Goal: Transaction & Acquisition: Purchase product/service

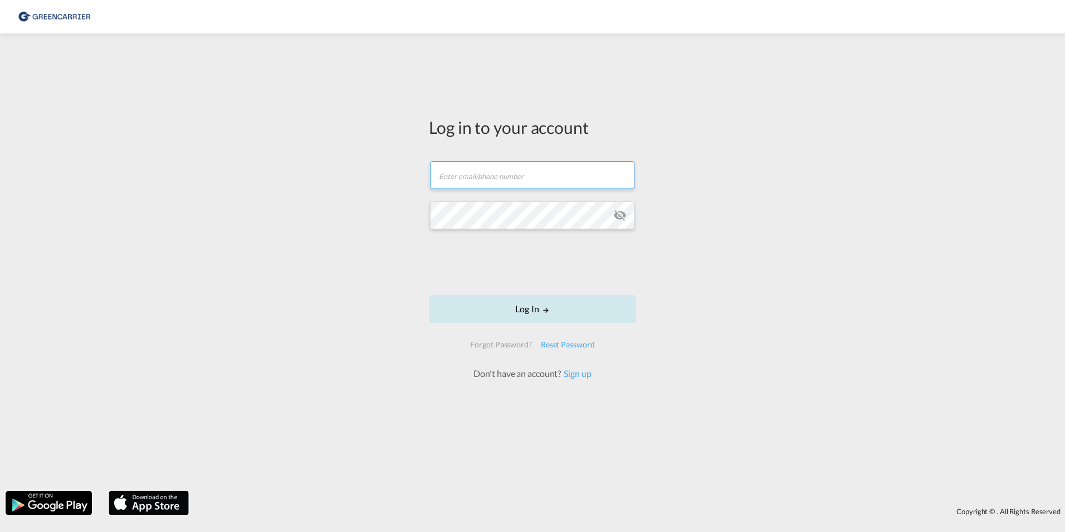
type input "[PERSON_NAME][EMAIL_ADDRESS][DOMAIN_NAME]"
click at [461, 313] on button "Log In" at bounding box center [532, 309] width 207 height 28
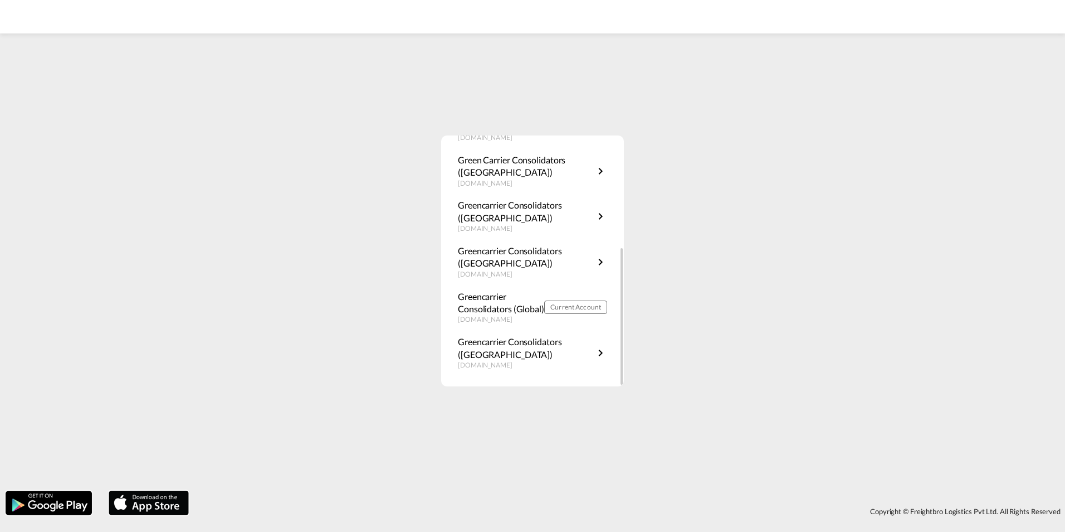
scroll to position [201, 0]
click at [521, 316] on p "[DOMAIN_NAME]" at bounding box center [501, 318] width 86 height 9
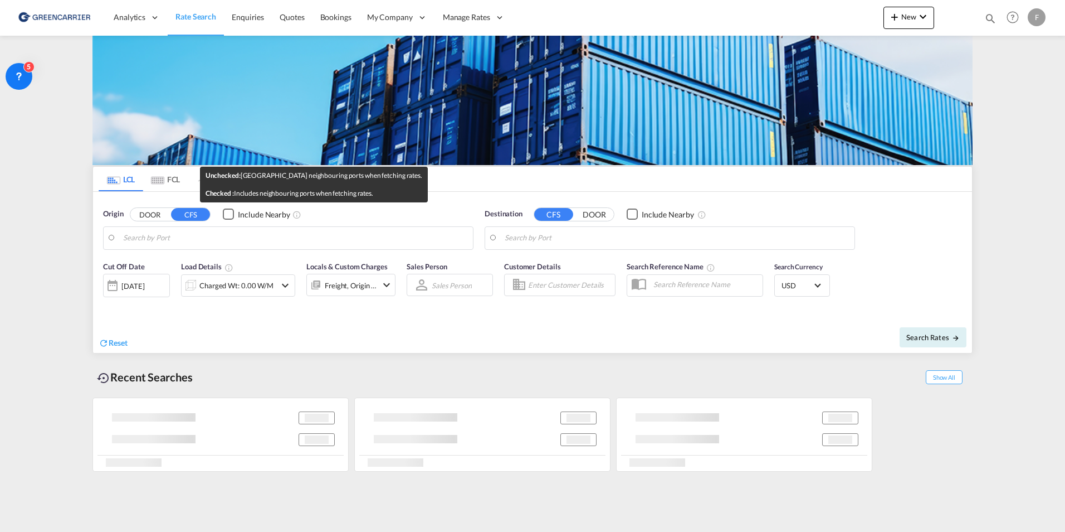
type input "Qingdao, SD, CNTAO"
type input "Aarhus, DKAAR"
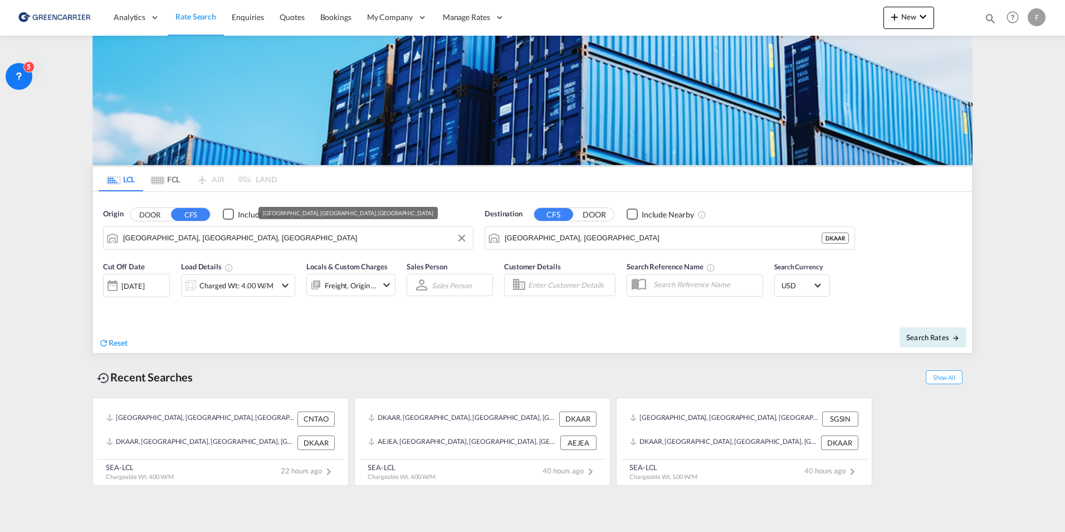
click at [284, 242] on input "Qingdao, SD, CNTAO" at bounding box center [295, 238] width 344 height 17
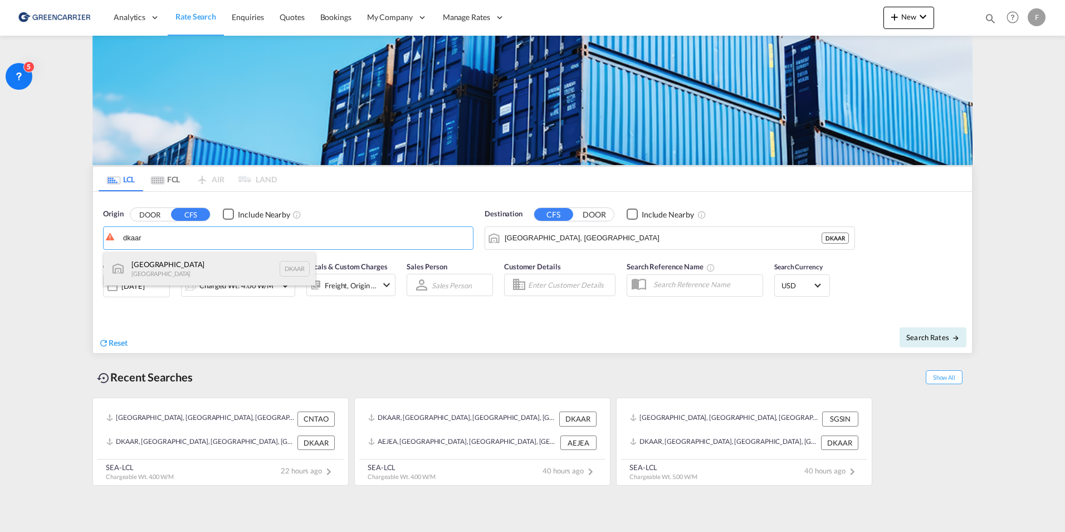
click at [189, 269] on div "Aarhus Denmark DKAAR" at bounding box center [210, 268] width 212 height 33
type input "Aarhus, DKAAR"
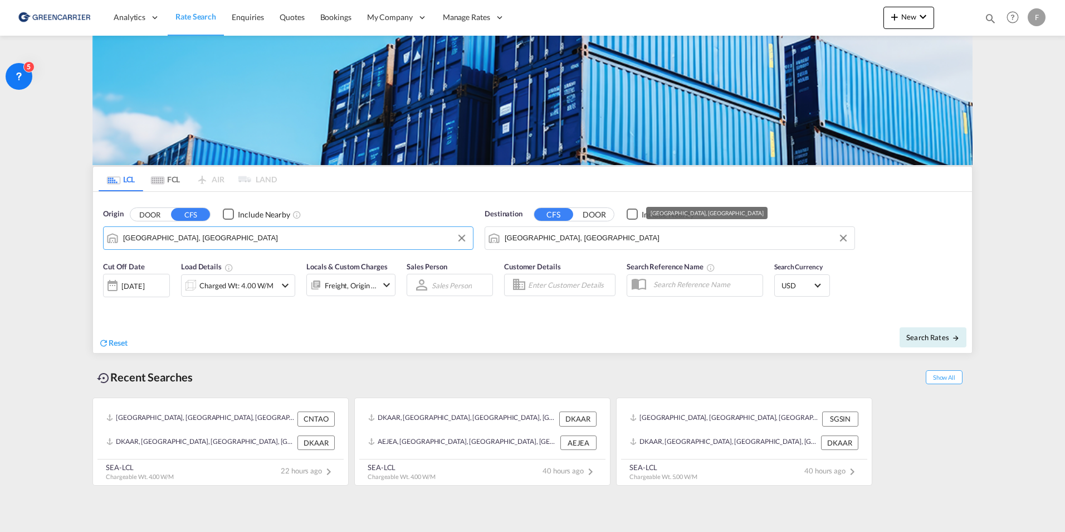
click at [573, 244] on input "Aarhus, DKAAR" at bounding box center [677, 238] width 344 height 17
click at [574, 244] on input "Aarhus, DKAAR" at bounding box center [677, 238] width 344 height 17
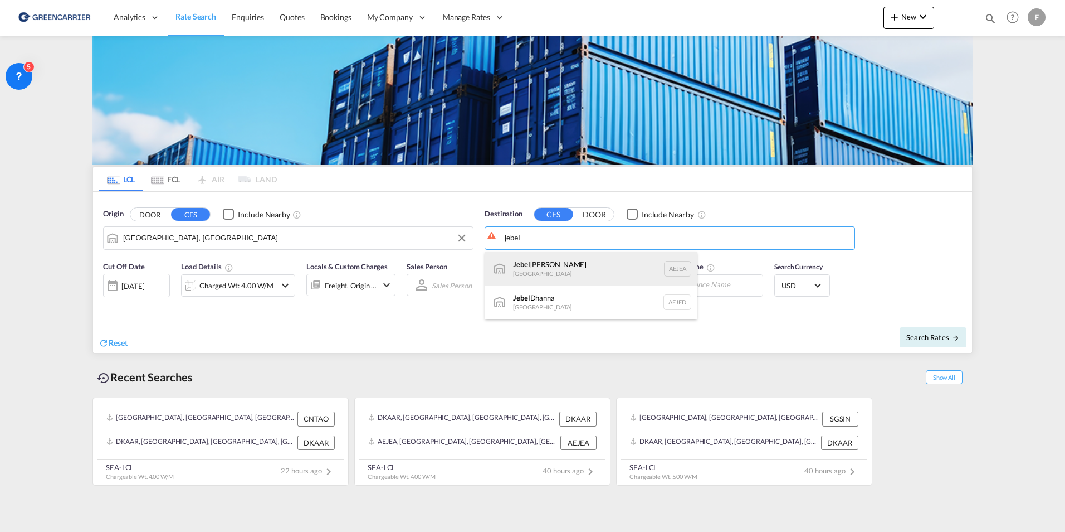
click at [552, 266] on div "Jebel Ali United Arab Emirates AEJEA" at bounding box center [591, 268] width 212 height 33
type input "Jebel Ali, AEJEA"
click at [917, 334] on span "Search Rates" at bounding box center [933, 337] width 53 height 9
type input "DKAAR to AEJEA / 17 Sep 2025"
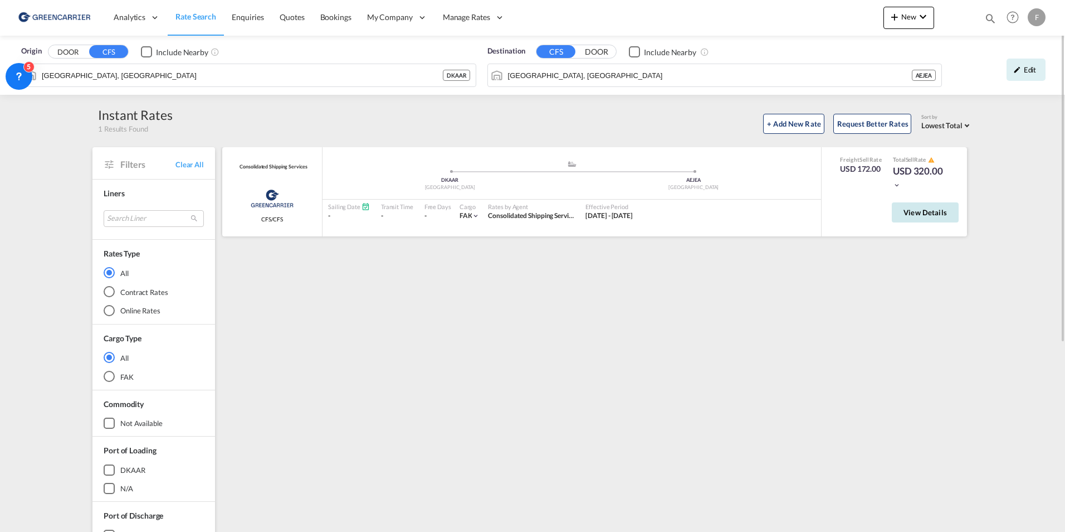
click at [916, 210] on span "View Details" at bounding box center [925, 212] width 43 height 9
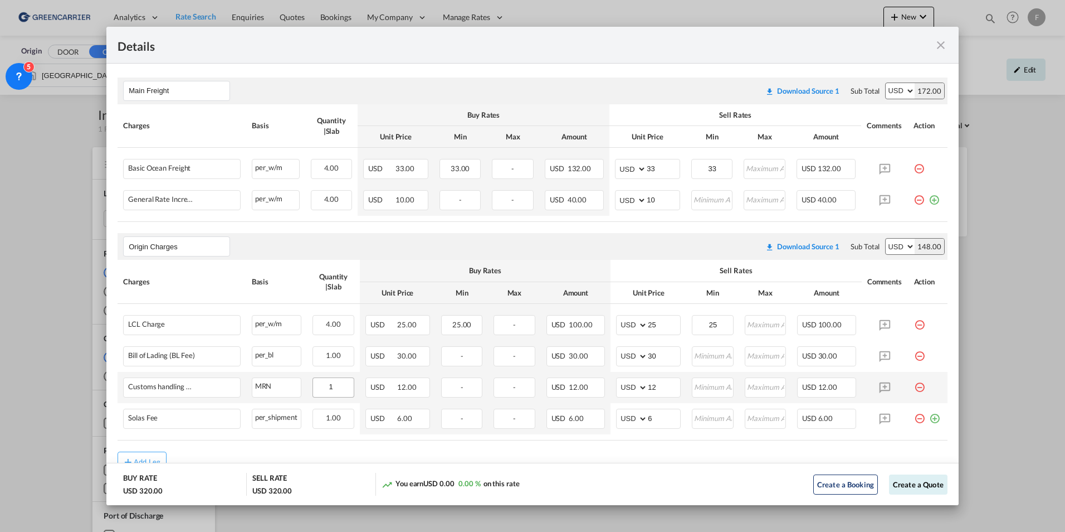
scroll to position [243, 0]
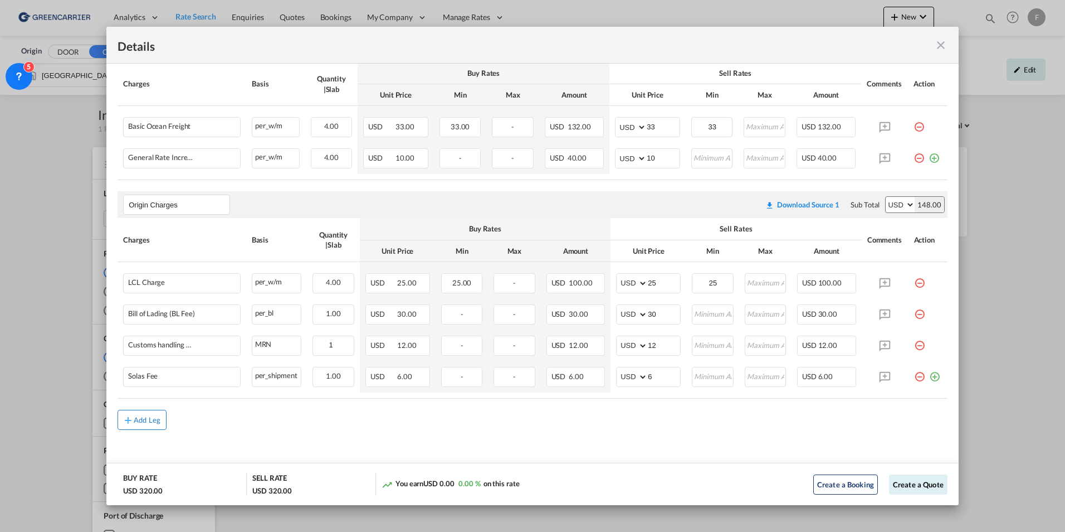
click at [143, 416] on div "Add Leg" at bounding box center [147, 419] width 27 height 7
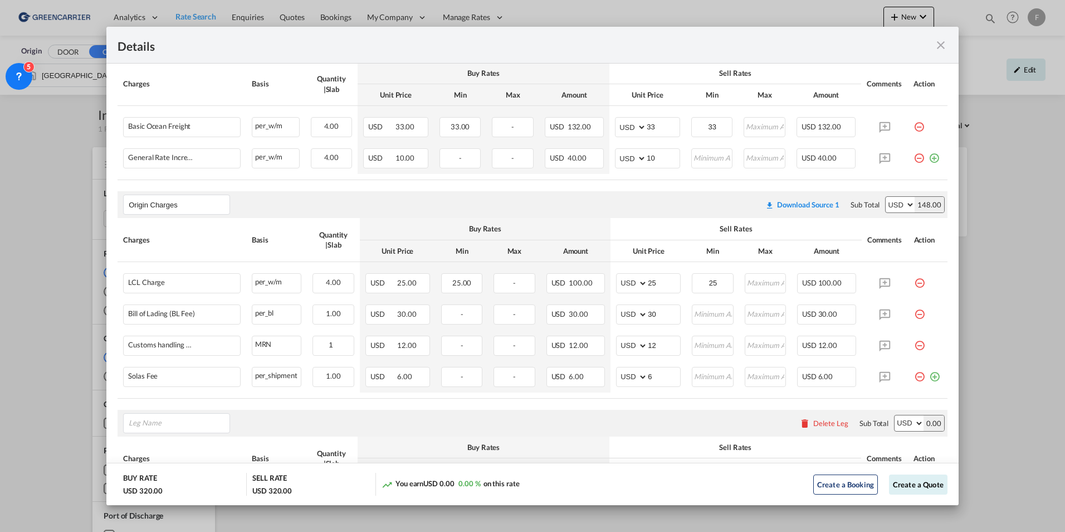
click at [814, 419] on div "Delete Leg" at bounding box center [831, 422] width 35 height 9
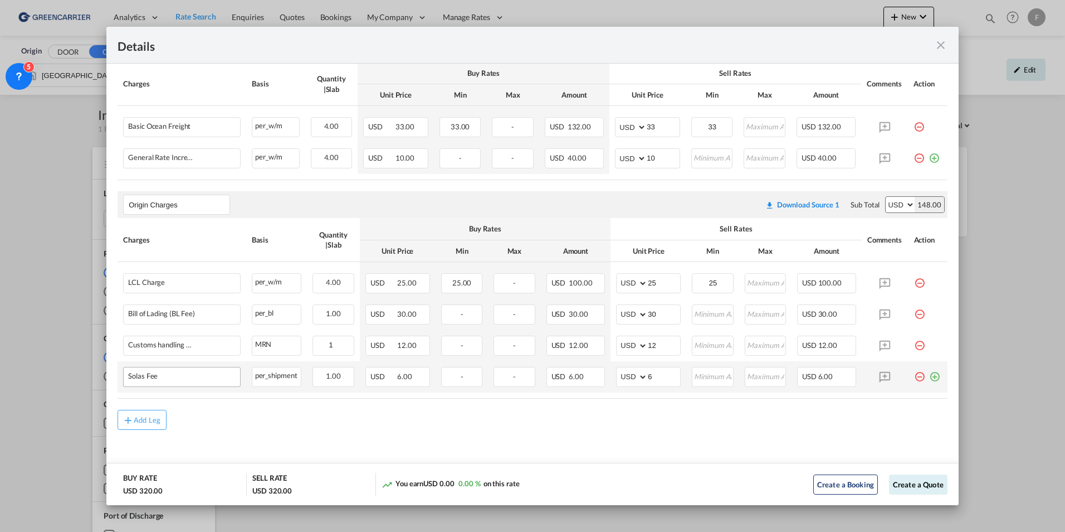
click at [158, 374] on div "Port of Loading ..." at bounding box center [196, 376] width 77 height 8
click at [929, 374] on md-icon "icon-plus-circle-outline green-400-fg" at bounding box center [934, 372] width 11 height 11
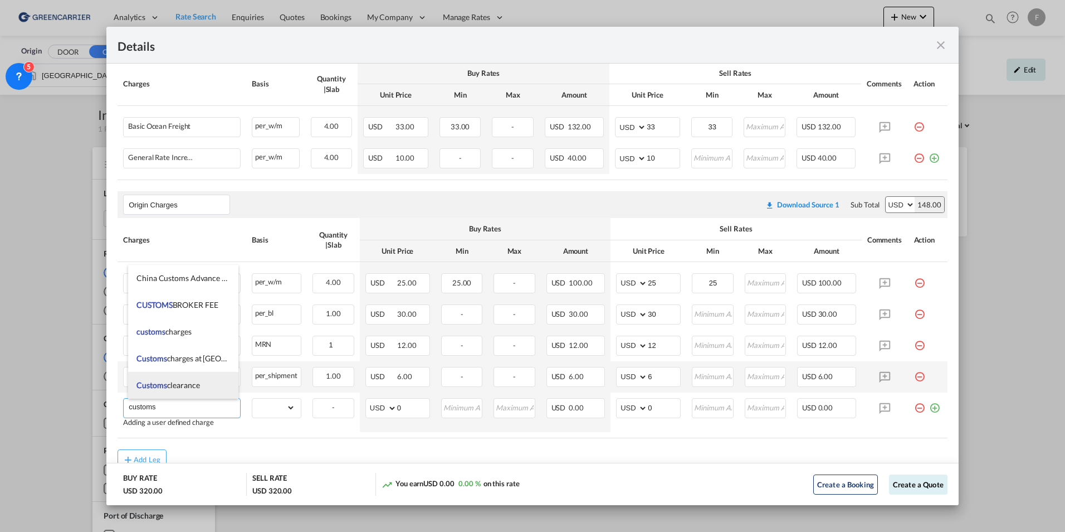
click at [201, 382] on li "Customs clearance" at bounding box center [183, 385] width 110 height 27
type input "Customs clearance"
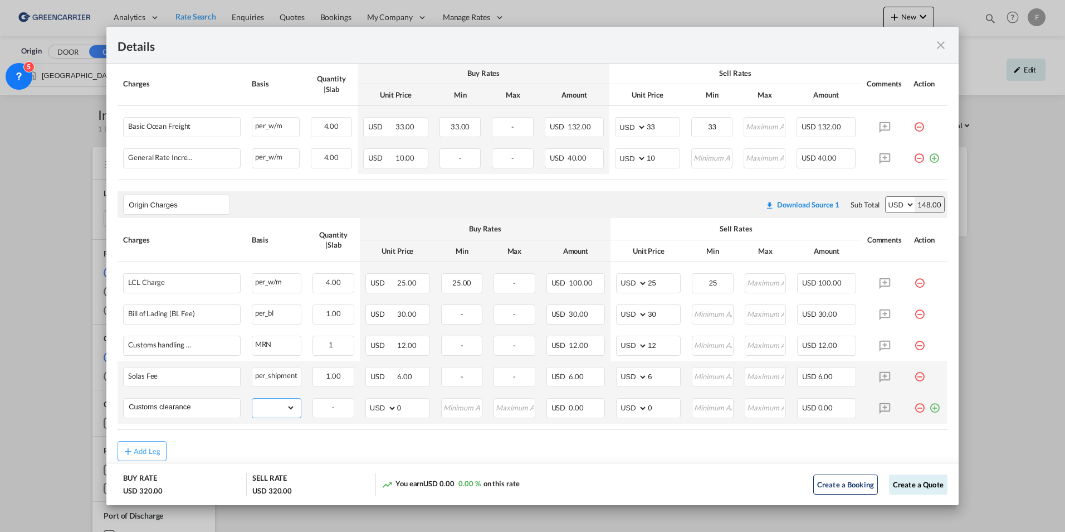
click at [283, 402] on select "gross_weight volumetric_weight per_shipment per_bl per_km per_hawb per_kg flat …" at bounding box center [273, 407] width 43 height 18
select select "per clearance"
click at [252, 398] on select "gross_weight volumetric_weight per_shipment per_bl per_km per_hawb per_kg flat …" at bounding box center [273, 407] width 43 height 18
click at [295, 376] on div "per_shipment" at bounding box center [276, 374] width 49 height 14
drag, startPoint x: 405, startPoint y: 406, endPoint x: 376, endPoint y: 411, distance: 29.5
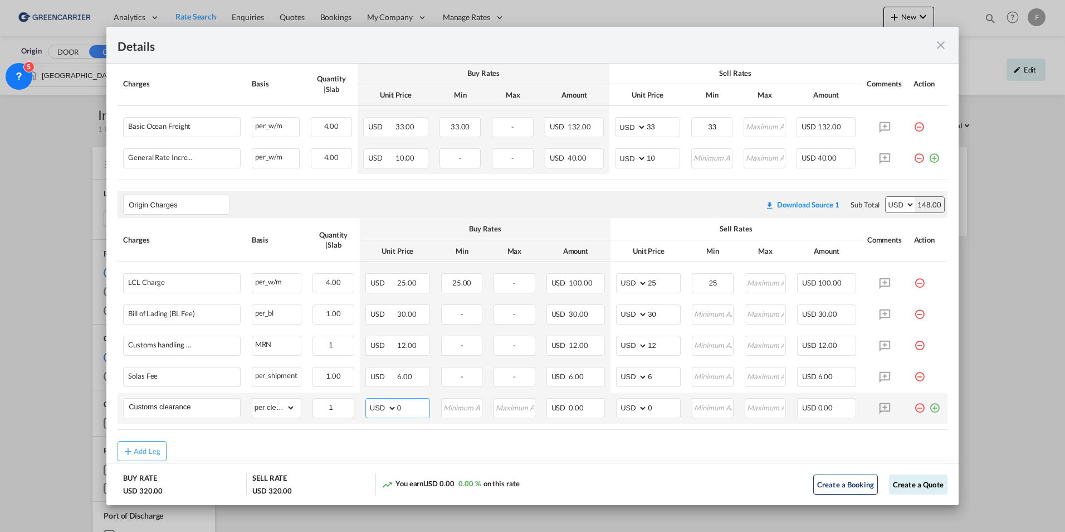
click at [376, 411] on md-input-container "AED AFN ALL AMD ANG AOA ARS AUD AWG AZN BAM BBD BDT BGN BHD BIF BMD BND BOB BRL…" at bounding box center [398, 408] width 65 height 20
type input "85"
click at [592, 440] on air-lcl-rate-modification "Main Freight Please enter leg name Leg Name Already Exists Download Source 1 Su…" at bounding box center [533, 243] width 830 height 436
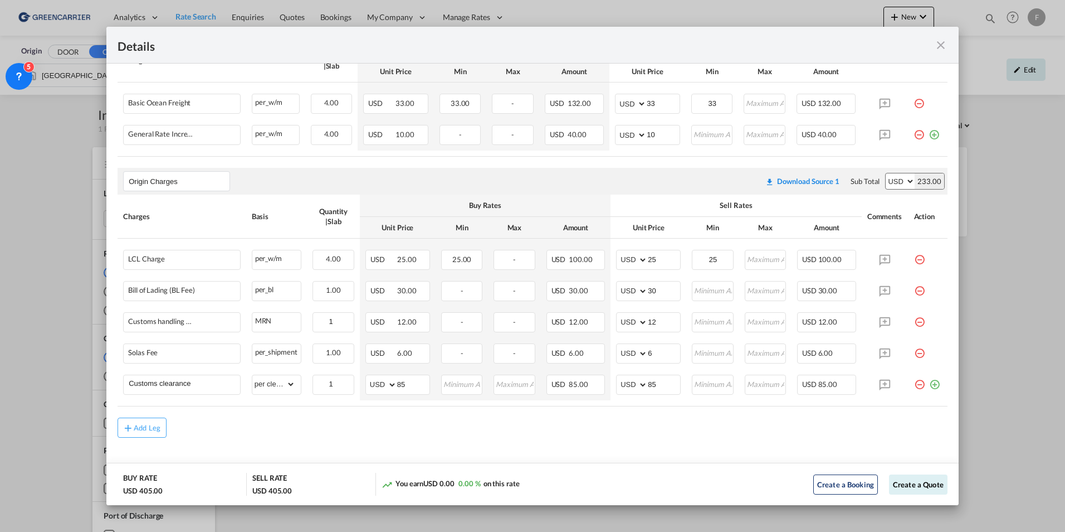
scroll to position [274, 0]
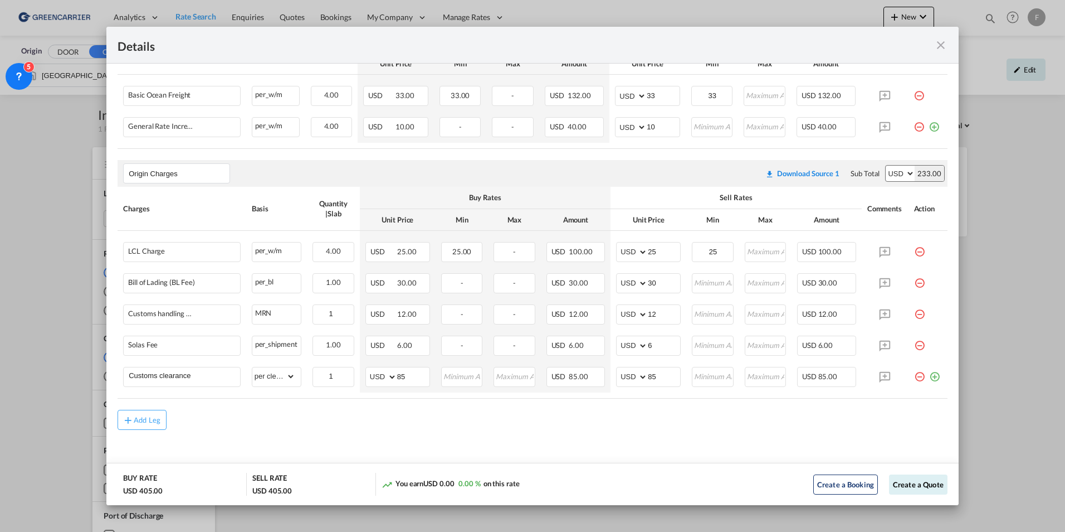
click at [941, 47] on md-icon "icon-close fg-AAA8AD m-0 cursor" at bounding box center [940, 44] width 13 height 13
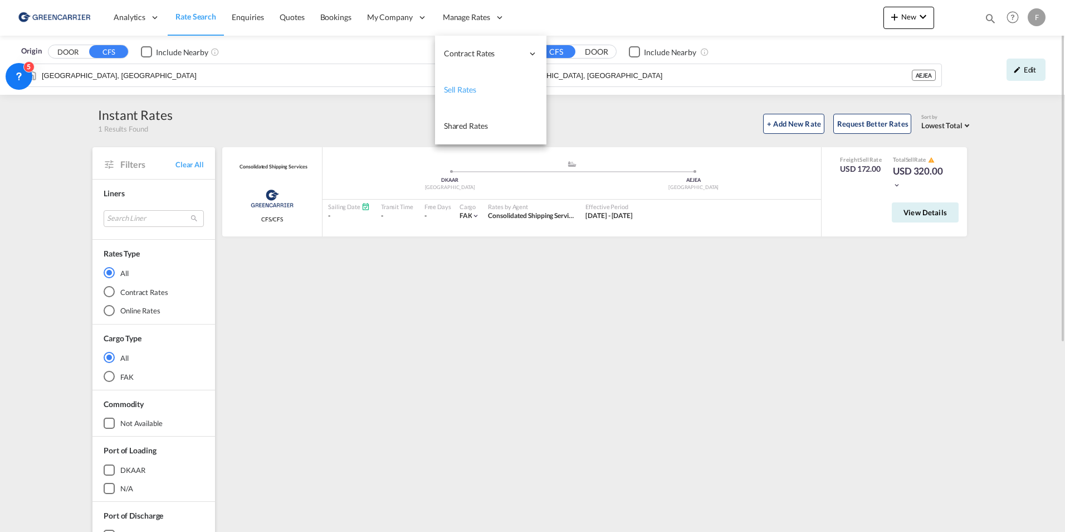
click at [473, 84] on link "Sell Rates" at bounding box center [490, 90] width 111 height 36
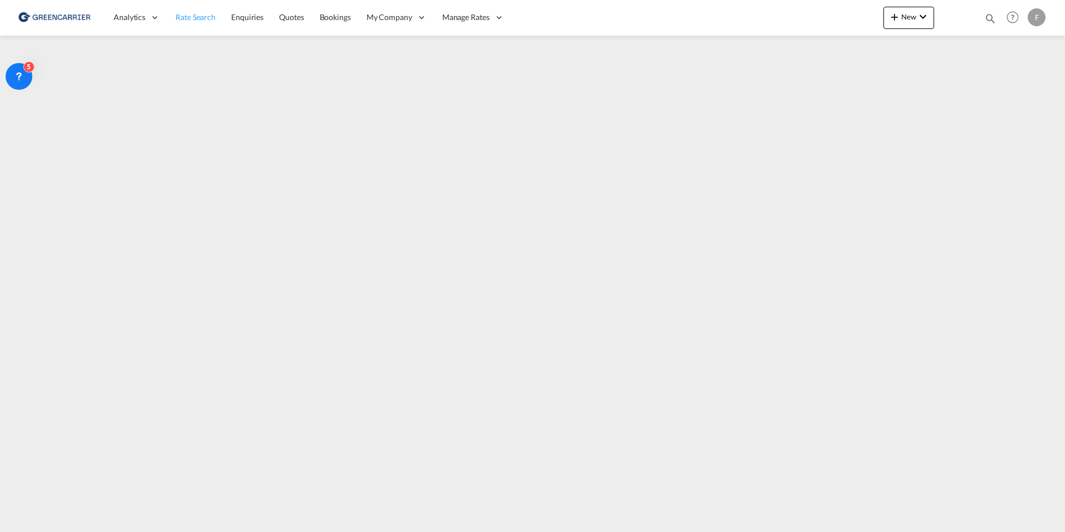
click at [198, 17] on span "Rate Search" at bounding box center [196, 16] width 40 height 9
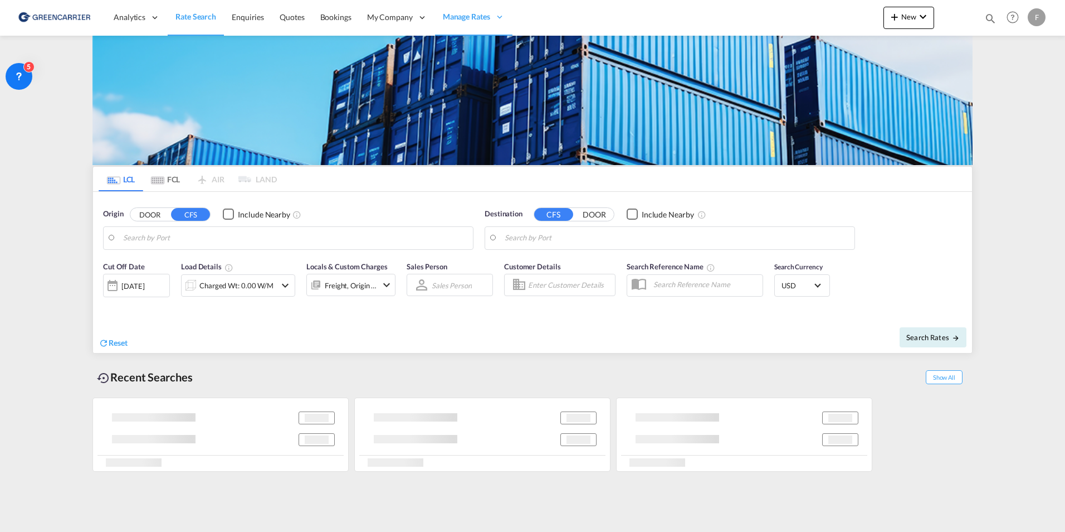
click at [214, 241] on body "Analytics Reports Dashboard Rate Search Enquiries Quotes Bookings" at bounding box center [532, 266] width 1065 height 532
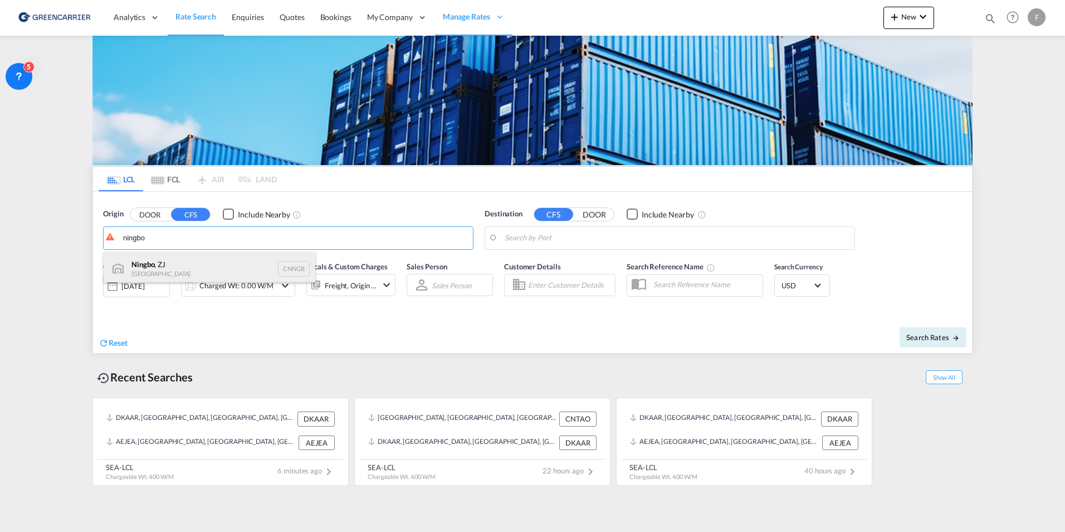
click at [204, 264] on div "Ningbo , ZJ China CNNGB" at bounding box center [210, 268] width 212 height 33
type input "Ningbo, ZJ, CNNGB"
click at [554, 237] on body "Analytics Reports Dashboard Rate Search Enquiries Quotes Bookings" at bounding box center [532, 266] width 1065 height 532
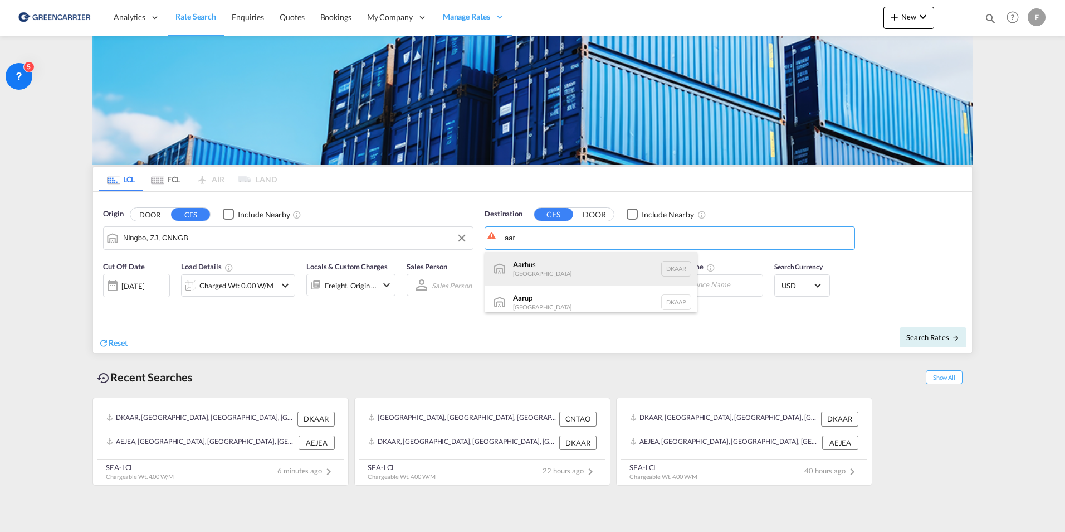
click at [567, 267] on div "Aar hus Denmark DKAAR" at bounding box center [591, 268] width 212 height 33
type input "Aarhus, DKAAR"
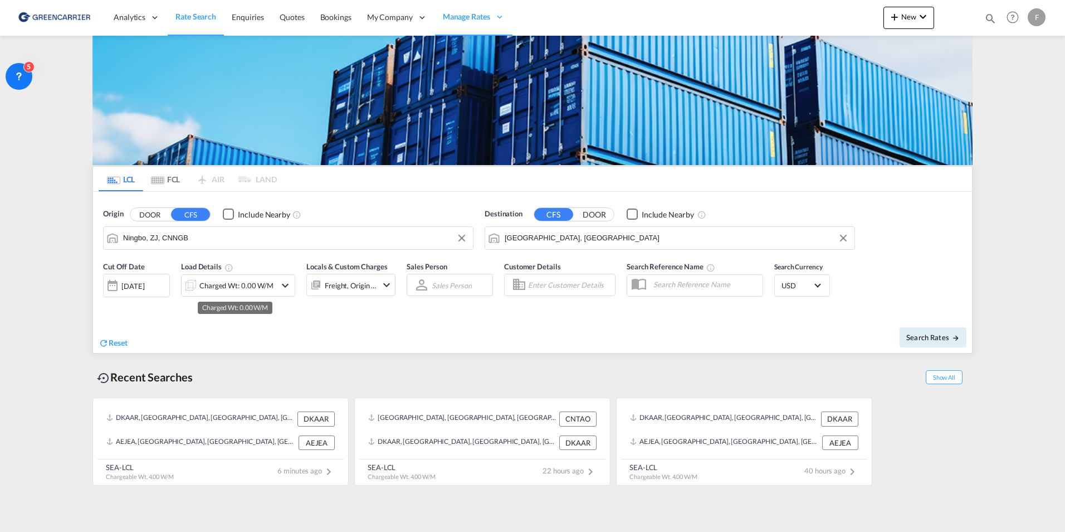
click at [262, 288] on div "Charged Wt: 0.00 W/M" at bounding box center [236, 285] width 74 height 16
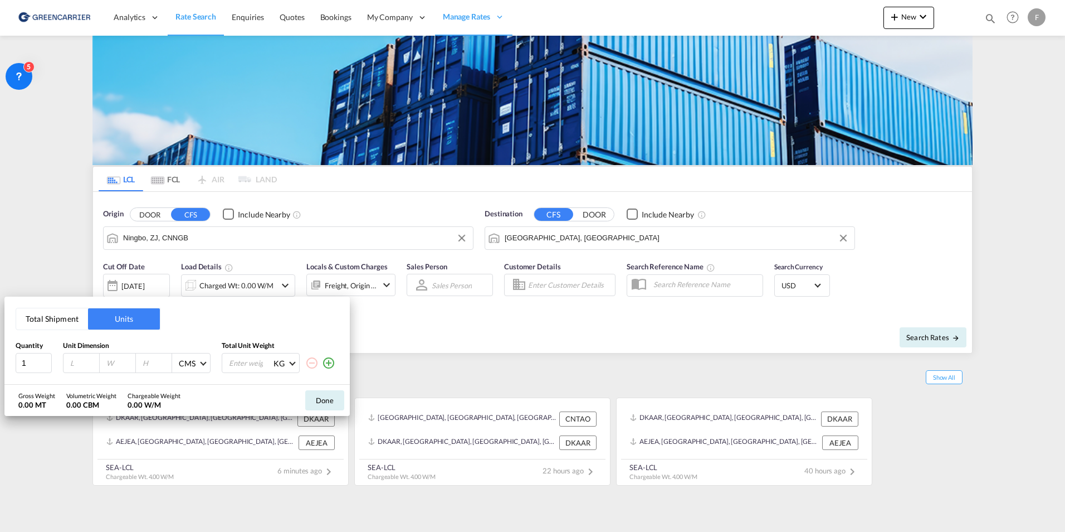
click at [42, 314] on button "Total Shipment" at bounding box center [52, 318] width 72 height 21
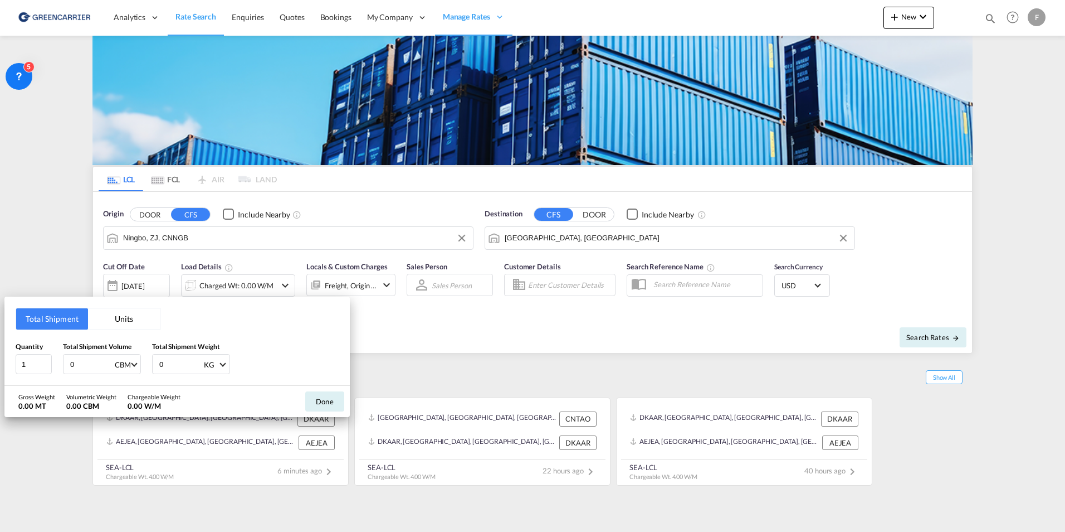
drag, startPoint x: 90, startPoint y: 368, endPoint x: 64, endPoint y: 368, distance: 26.8
click at [52, 371] on div "Quantity 1 Total Shipment Volume 0 CBM CBM CFT Total Shipment Weight 0 KG KG LB" at bounding box center [177, 357] width 323 height 33
type input "5"
drag, startPoint x: 169, startPoint y: 366, endPoint x: 118, endPoint y: 365, distance: 51.8
click at [118, 365] on div "Quantity 1 Total Shipment Volume 5 CBM CBM CFT Total Shipment Weight 0 KG KG LB" at bounding box center [177, 357] width 323 height 33
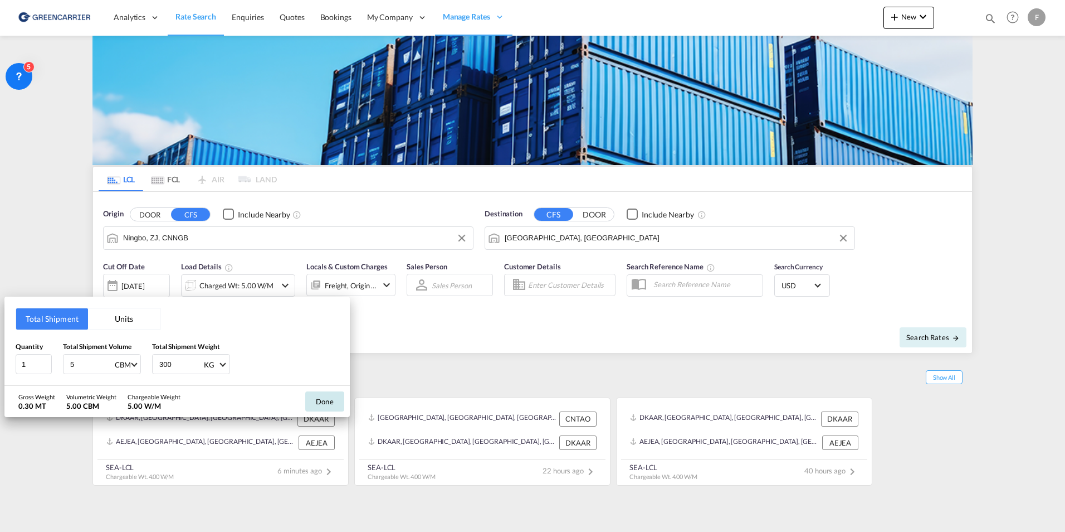
type input "300"
click at [324, 403] on button "Done" at bounding box center [324, 401] width 39 height 20
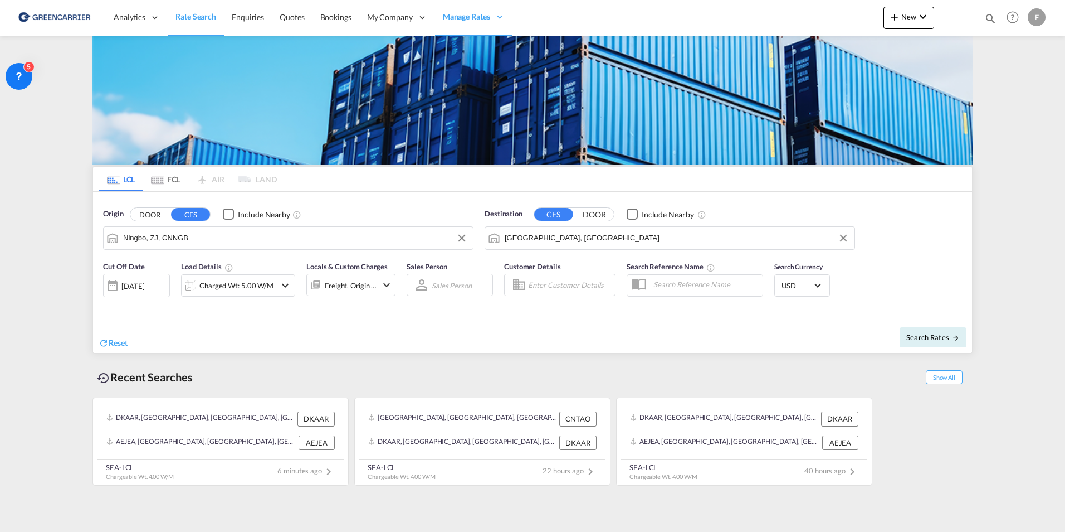
click at [578, 287] on input "Enter Customer Details" at bounding box center [570, 284] width 84 height 17
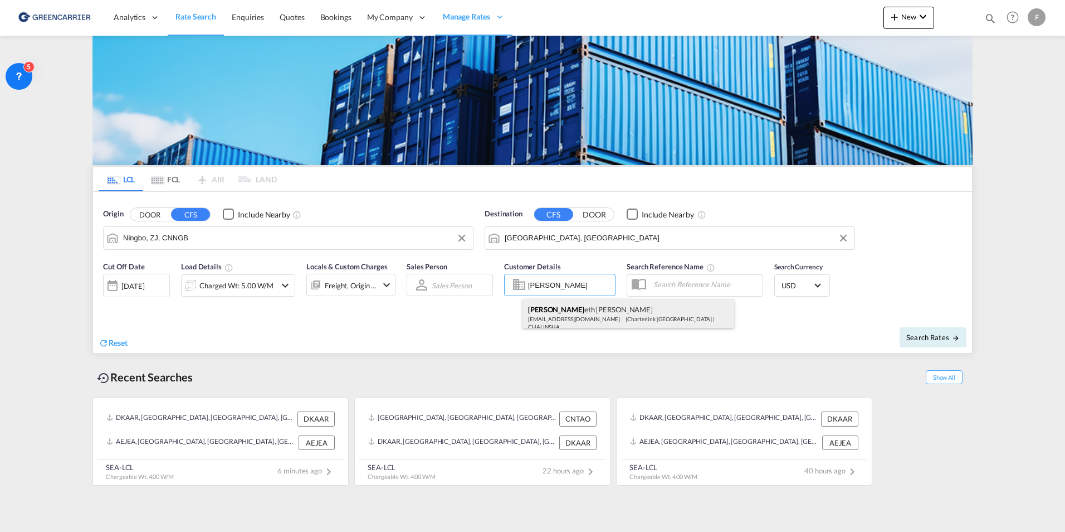
click at [585, 315] on div "Kenn eth Wong corp4@charter-link.com.hk | Charterlink Shanghai | CHALINSHA" at bounding box center [629, 317] width 212 height 37
type input "Charterlink Shanghai, Kenneth Wong, corp4@charter-link.com.hk"
click at [951, 343] on button "Search Rates" at bounding box center [933, 337] width 67 height 20
type input "CNNGB to DKAAR / 17 Sep 2025"
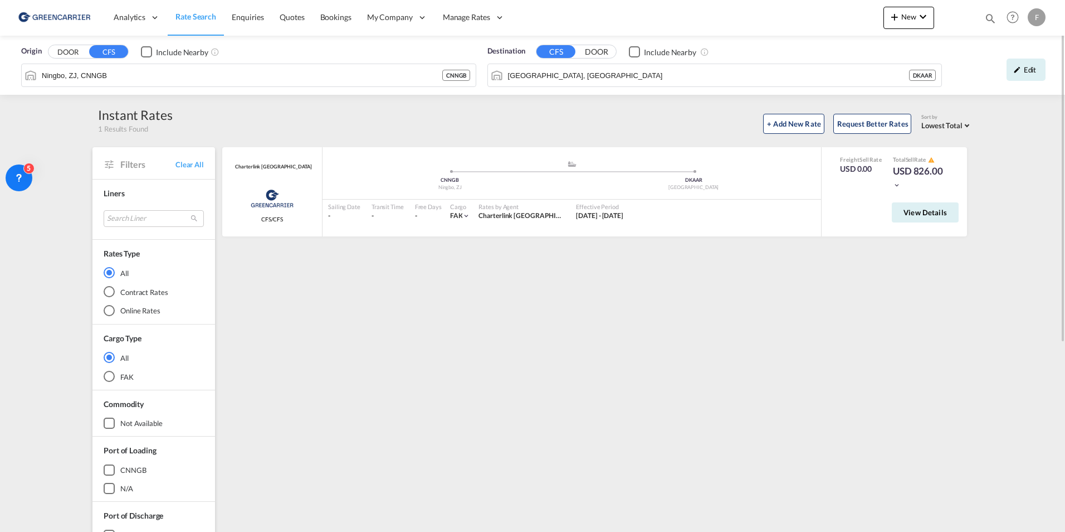
drag, startPoint x: 30, startPoint y: 87, endPoint x: 27, endPoint y: 207, distance: 120.4
click at [27, 191] on div "5" at bounding box center [19, 177] width 27 height 27
click at [715, 388] on div "Charterlink Shanghai Greencarrier Consolidators CFS/CFS added by you .a{fill:#a…" at bounding box center [597, 481] width 752 height 669
click at [329, 112] on div "+ Add New Rate Request Better Rates Sort by Lowest Total Lowest Freight Lowest …" at bounding box center [573, 121] width 800 height 23
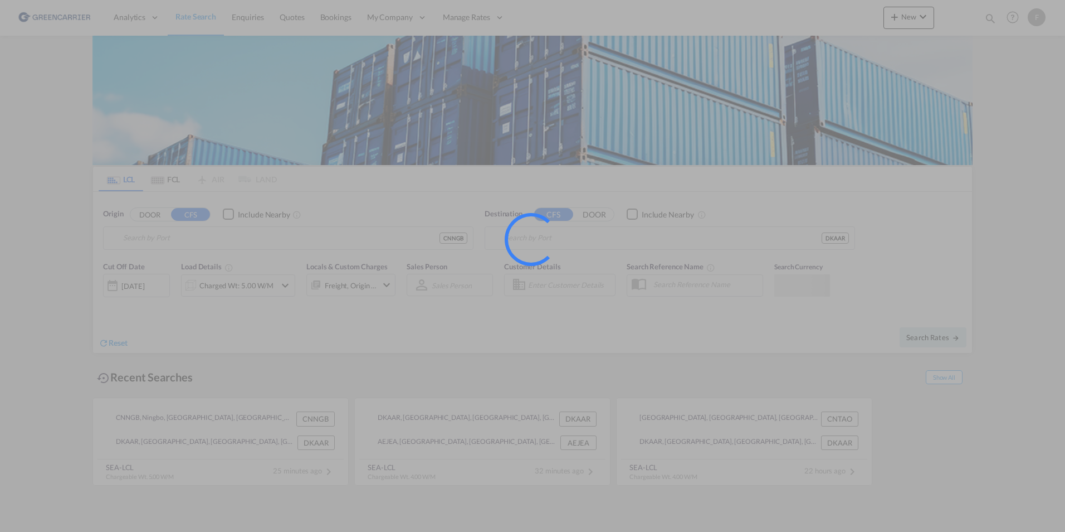
type input "Ningbo, ZJ, CNNGB"
type input "Aarhus, DKAAR"
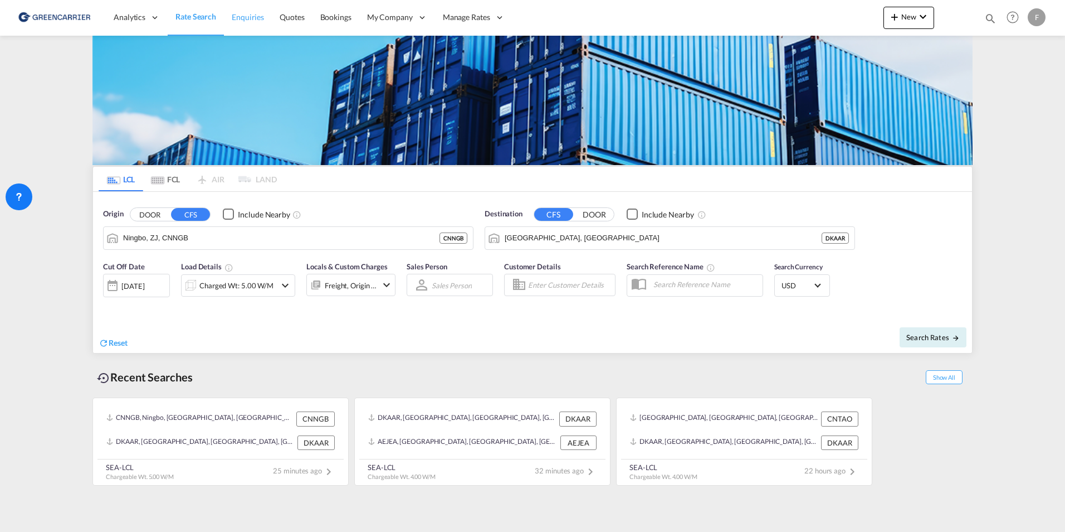
click at [262, 21] on span "Enquiries" at bounding box center [248, 16] width 32 height 9
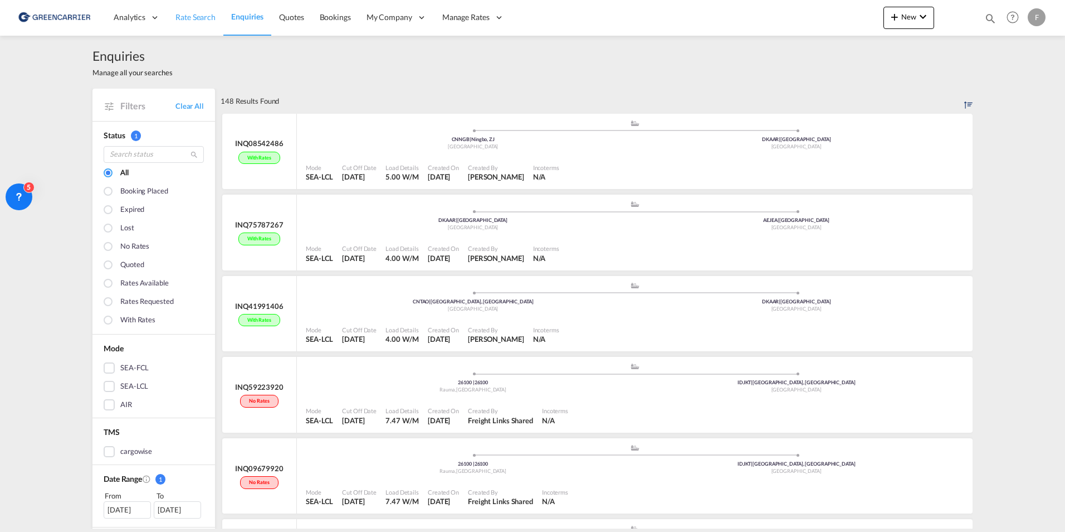
click at [193, 20] on span "Rate Search" at bounding box center [196, 16] width 40 height 9
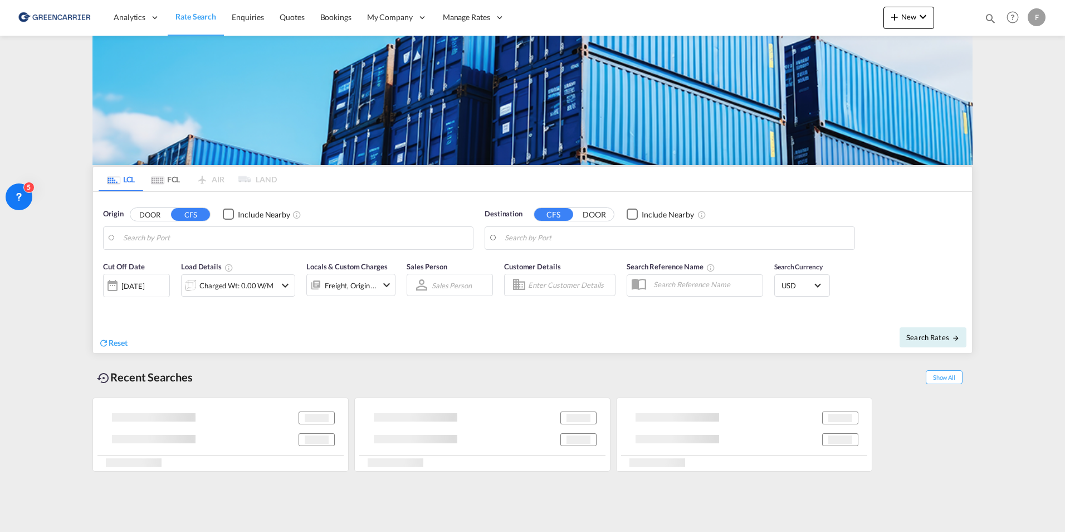
type input "Ningbo, ZJ, CNNGB"
type input "Aarhus, DKAAR"
